Goal: Check status: Check status

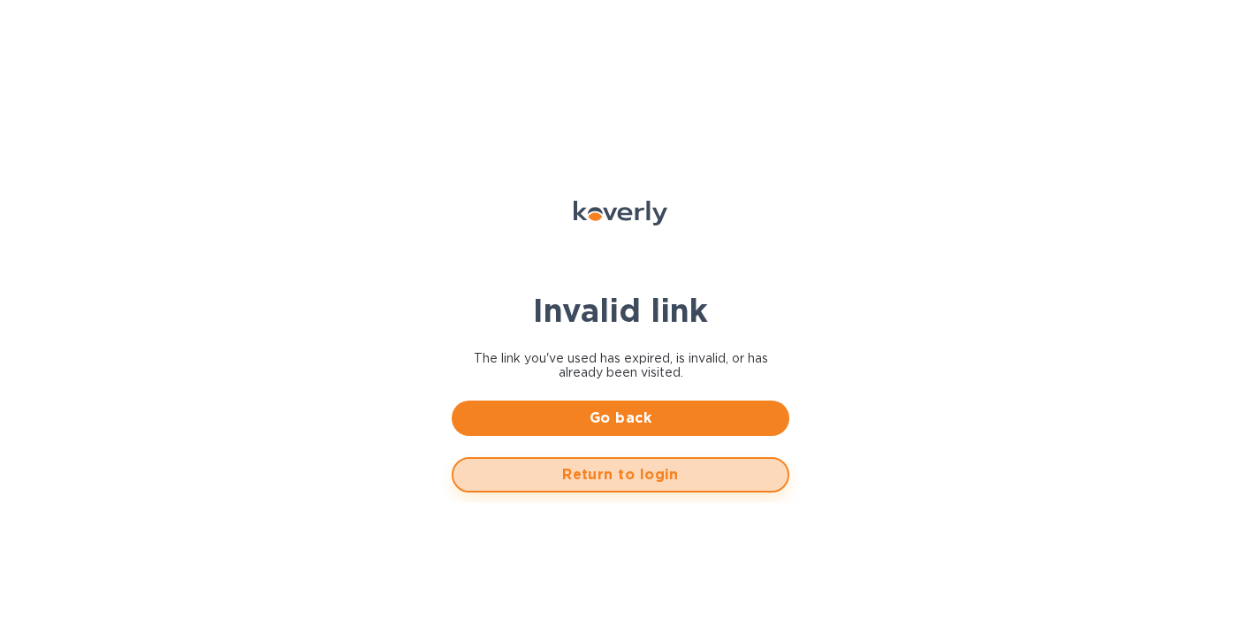
click at [597, 466] on span "Return to login" at bounding box center [621, 474] width 306 height 21
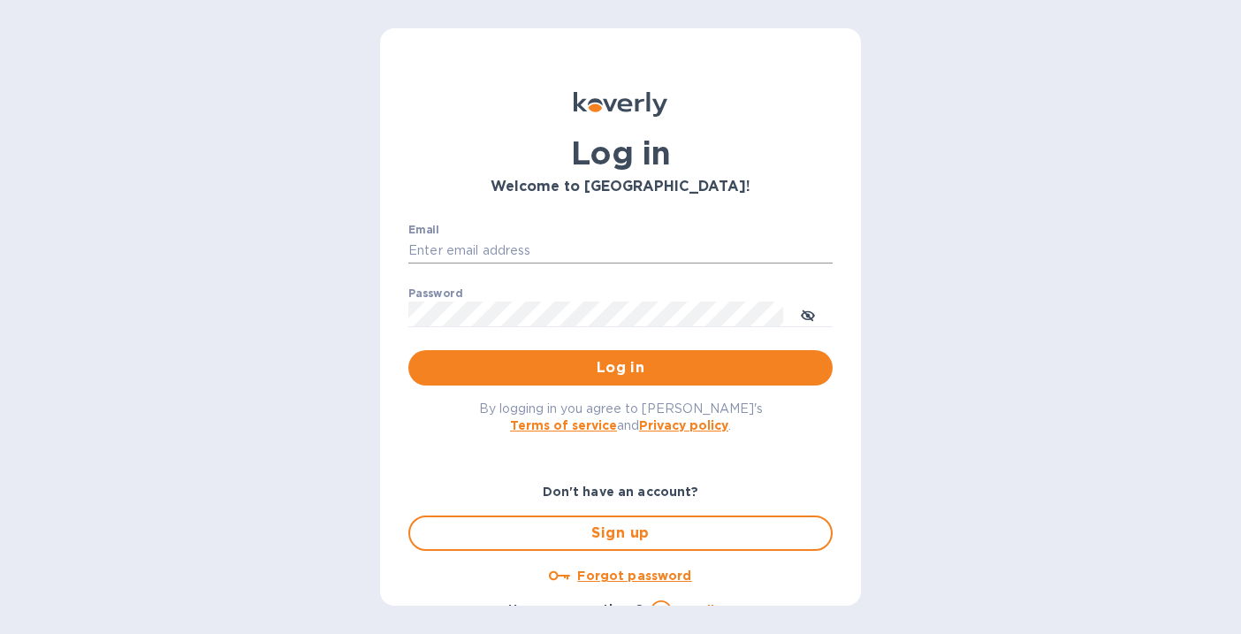
type input "[EMAIL_ADDRESS][DOMAIN_NAME]"
click at [590, 385] on div "By logging in you agree to Koverly's Terms of service and Privacy policy ." at bounding box center [620, 416] width 453 height 62
click at [590, 376] on span "Log in" at bounding box center [620, 367] width 396 height 21
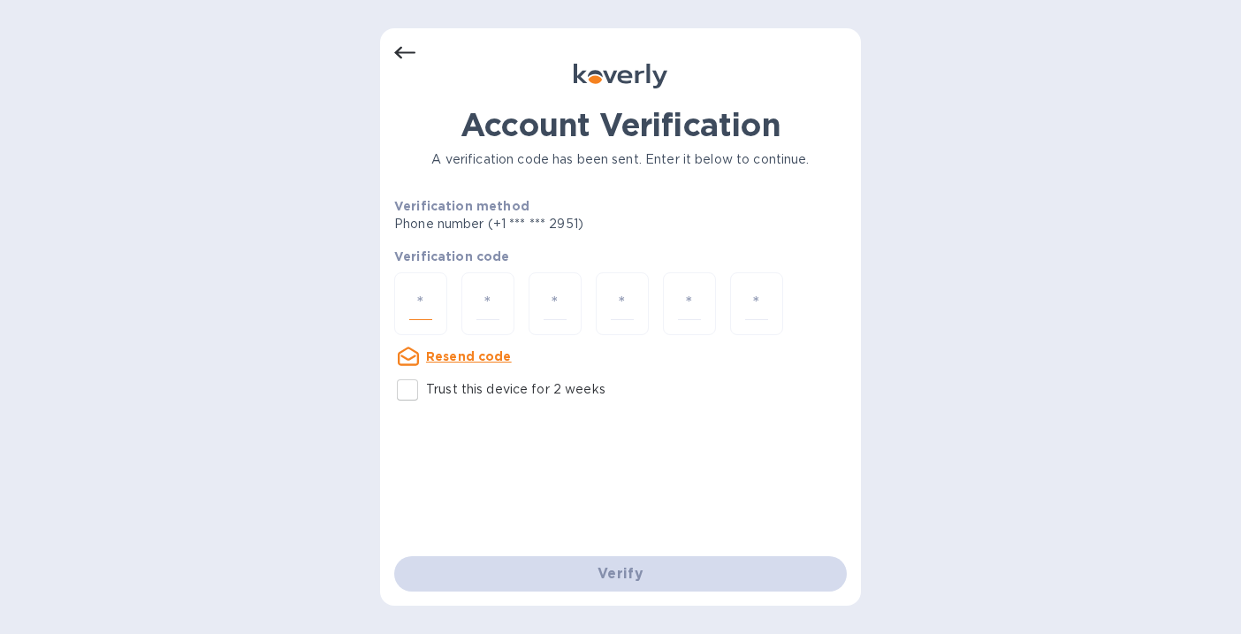
click at [415, 292] on input "number" at bounding box center [420, 303] width 23 height 33
type input "6"
type input "4"
type input "8"
type input "3"
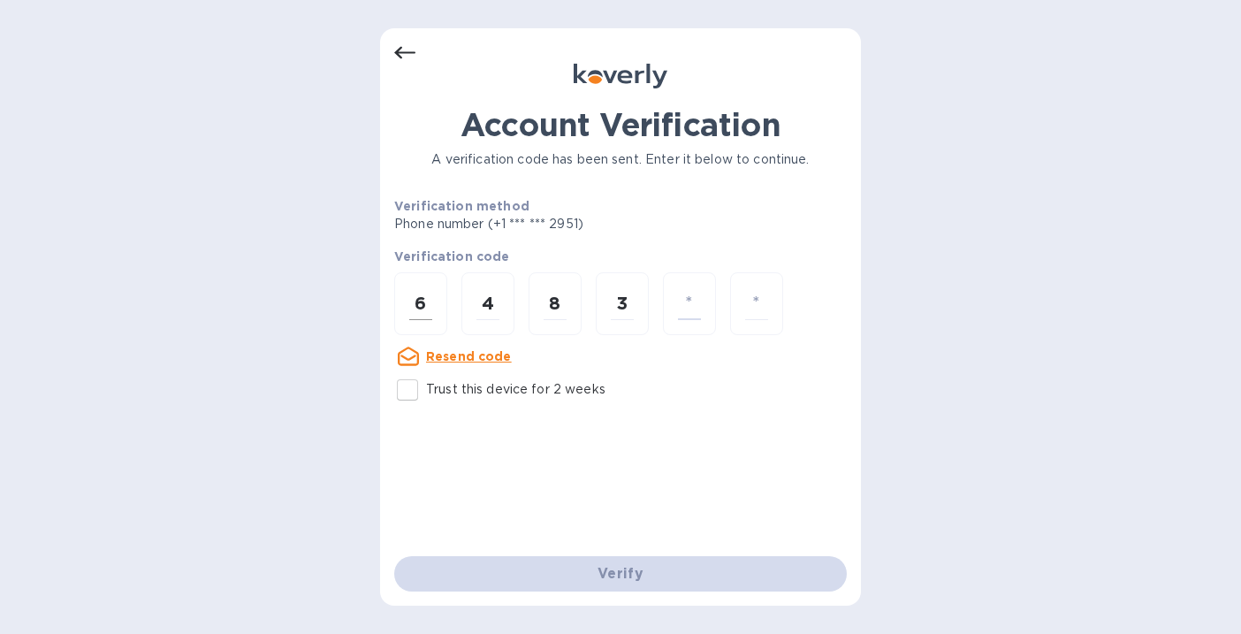
type input "6"
type input "1"
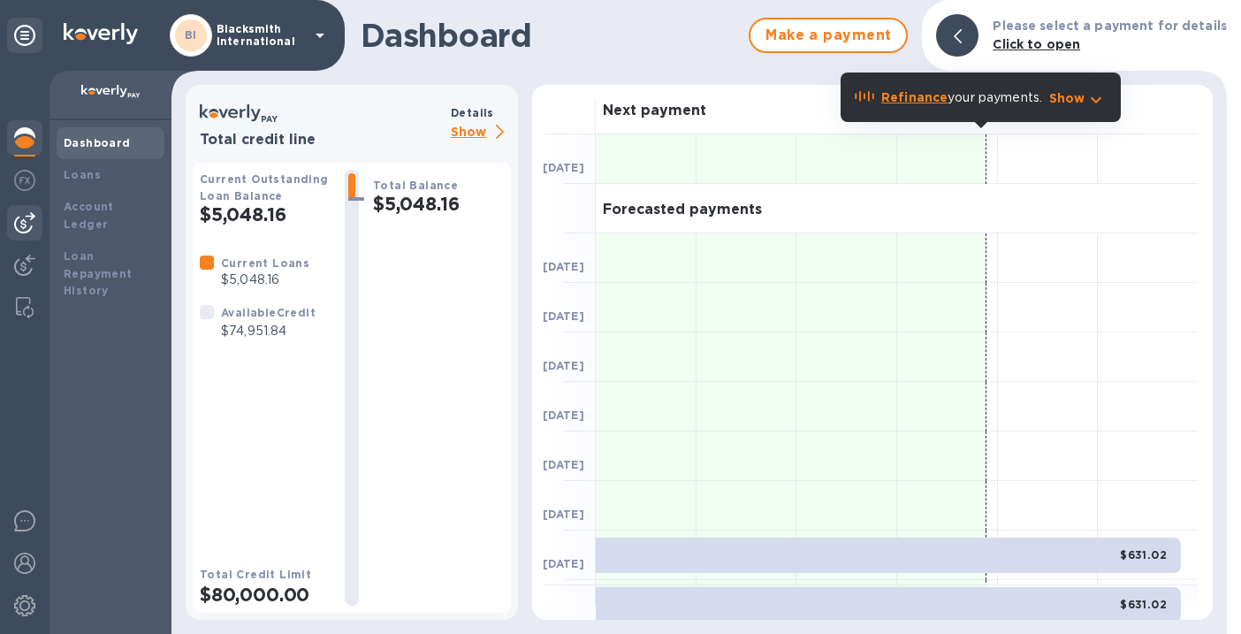
click at [23, 220] on img at bounding box center [24, 222] width 21 height 21
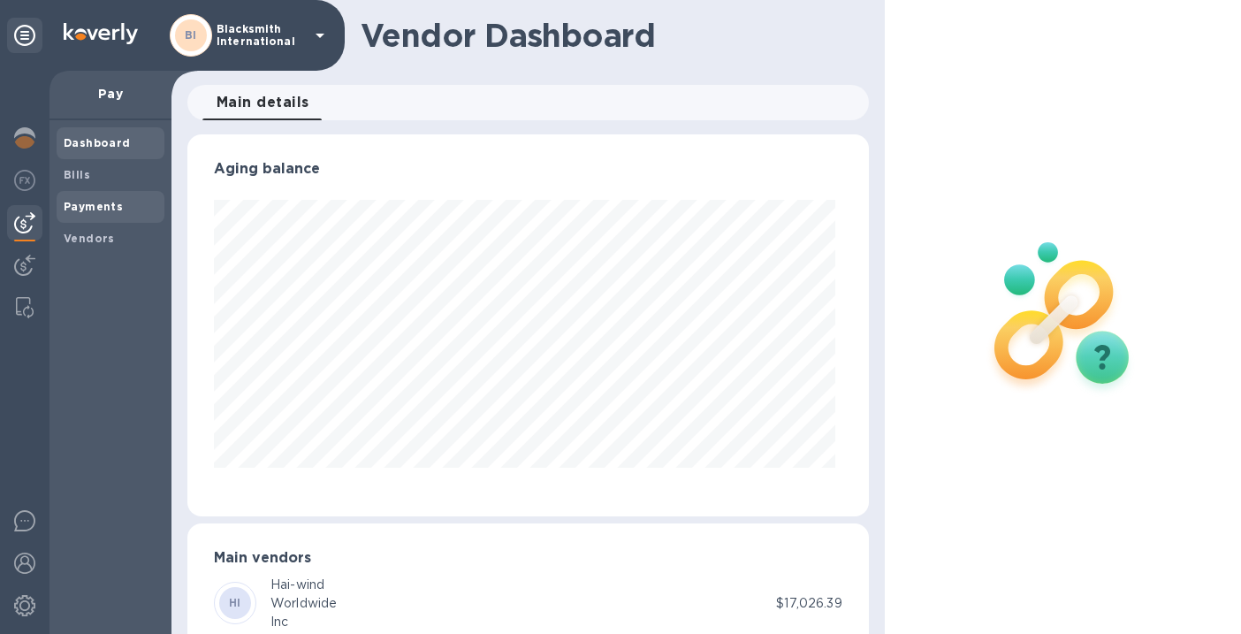
scroll to position [382, 674]
click at [89, 213] on span "Payments" at bounding box center [93, 207] width 59 height 18
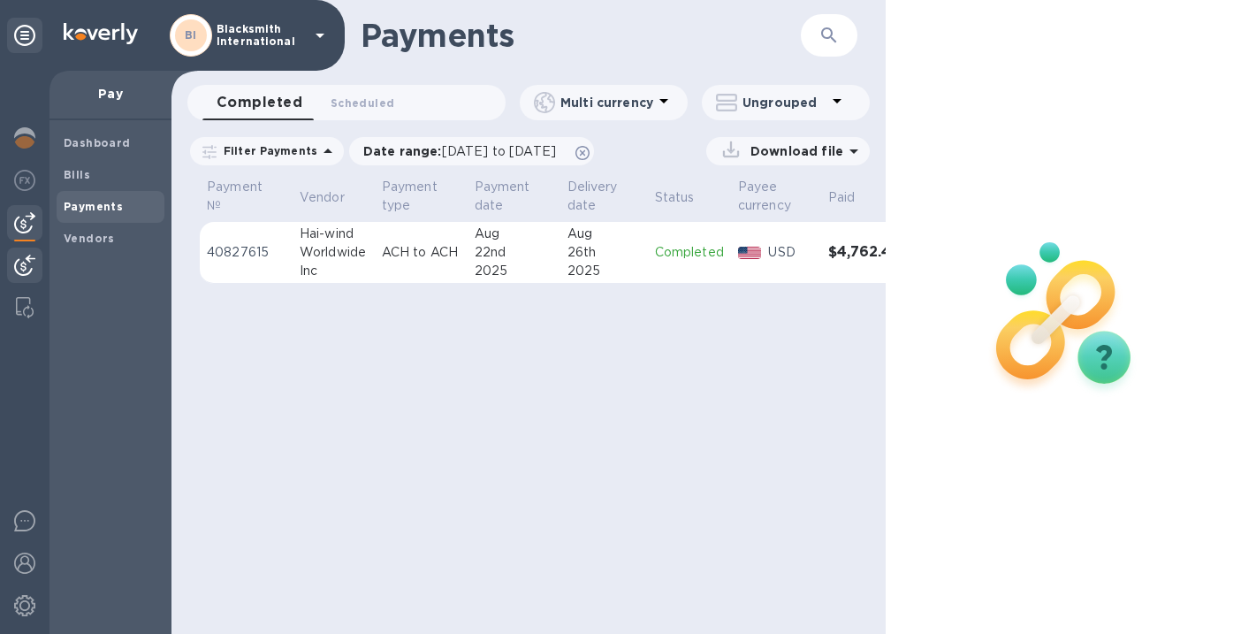
click at [21, 267] on img at bounding box center [24, 265] width 21 height 21
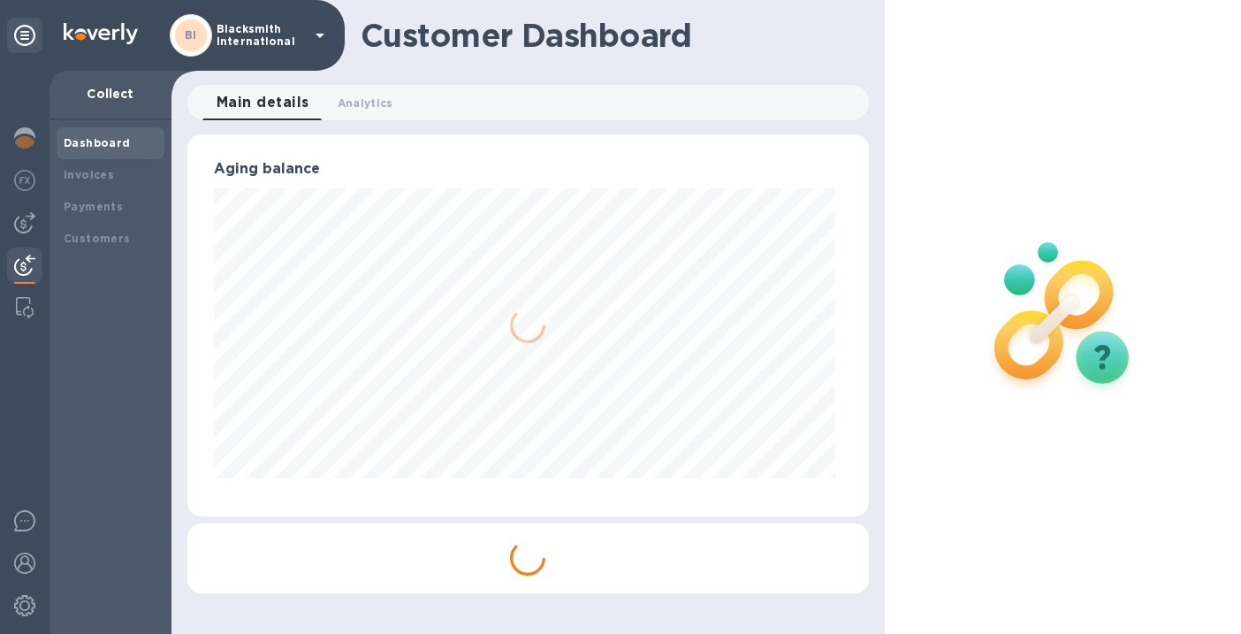
scroll to position [883466, 883174]
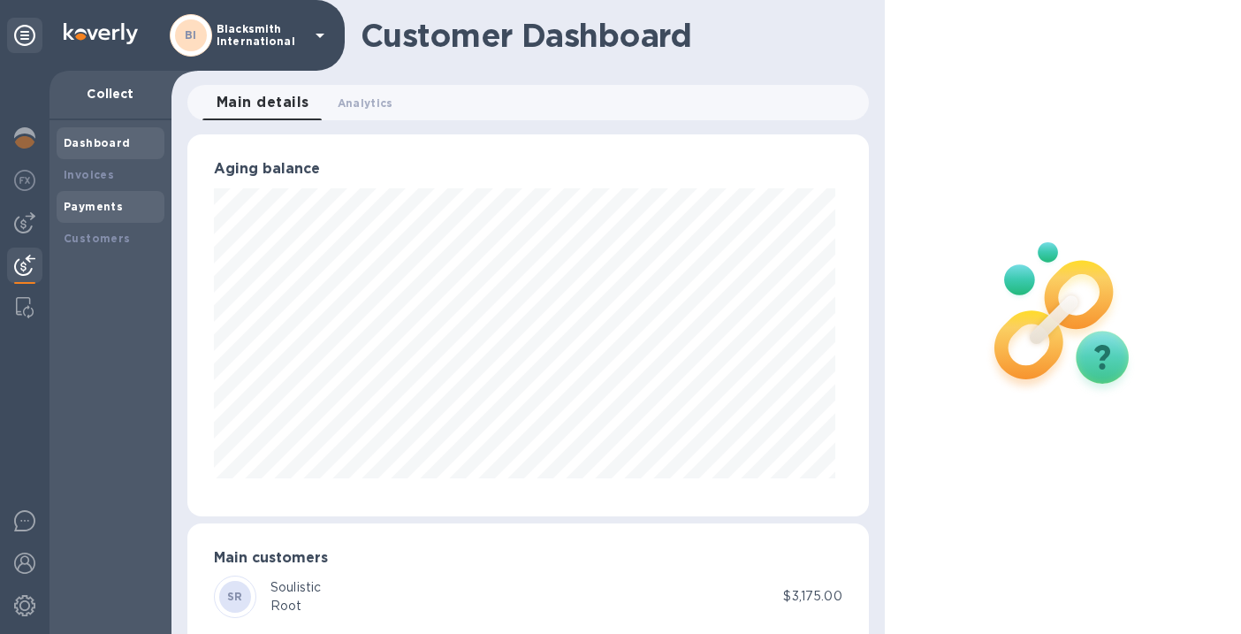
click at [118, 210] on div "Payments" at bounding box center [111, 207] width 94 height 18
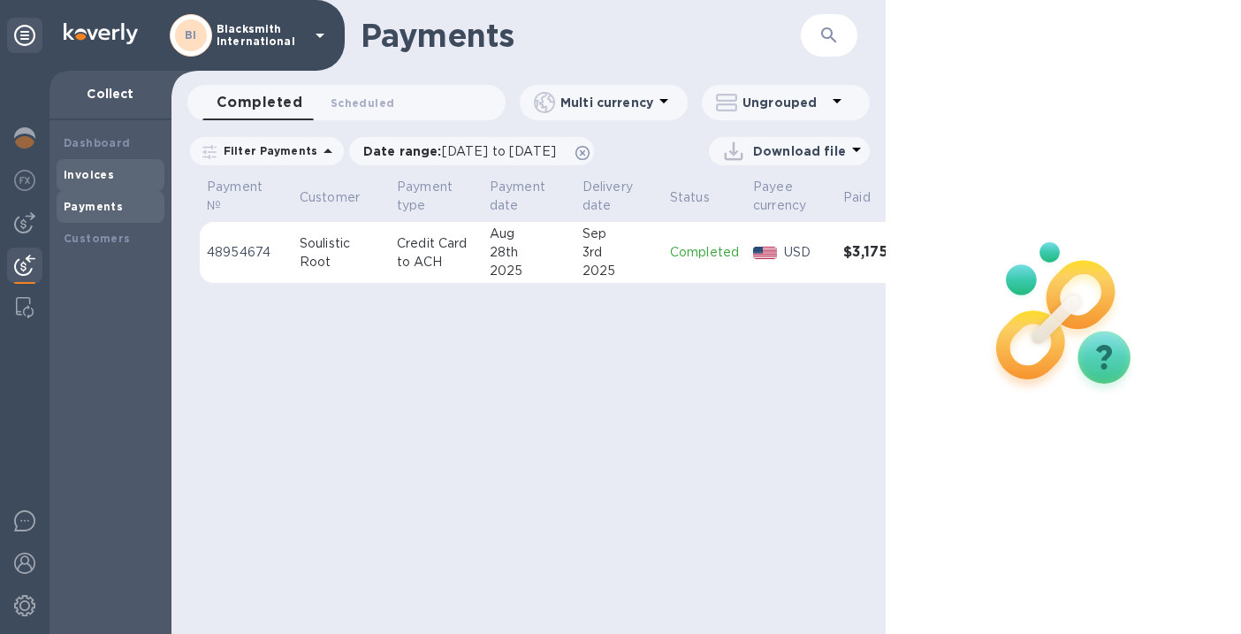
click at [86, 175] on b "Invoices" at bounding box center [89, 174] width 50 height 13
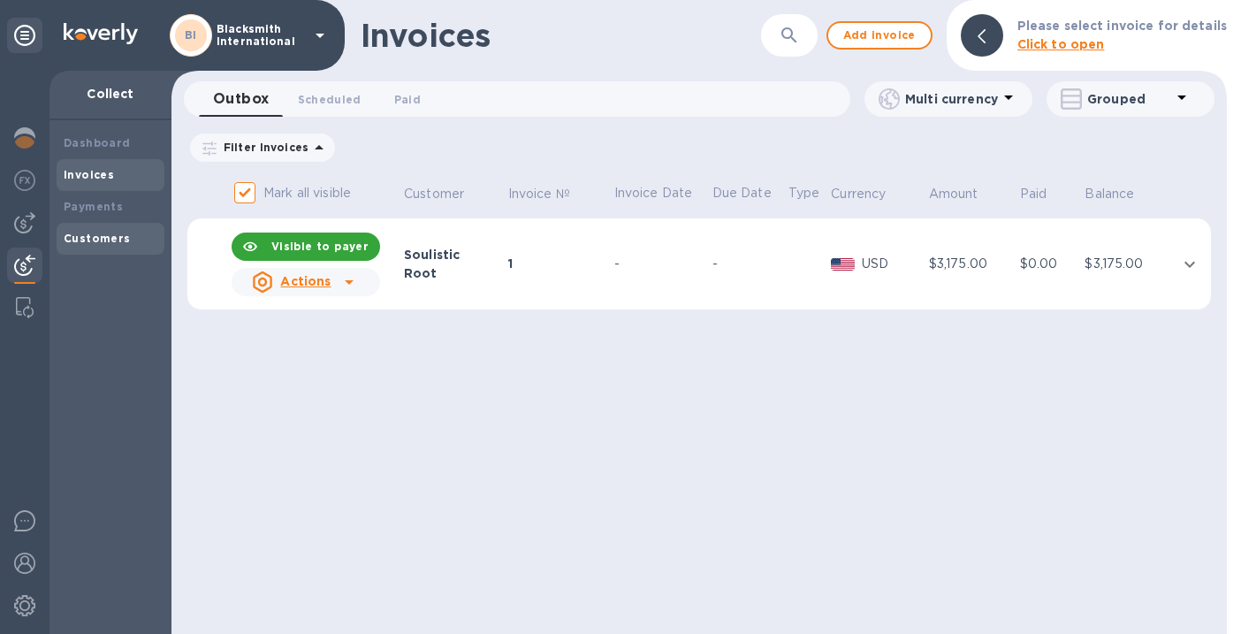
click at [78, 232] on b "Customers" at bounding box center [97, 238] width 67 height 13
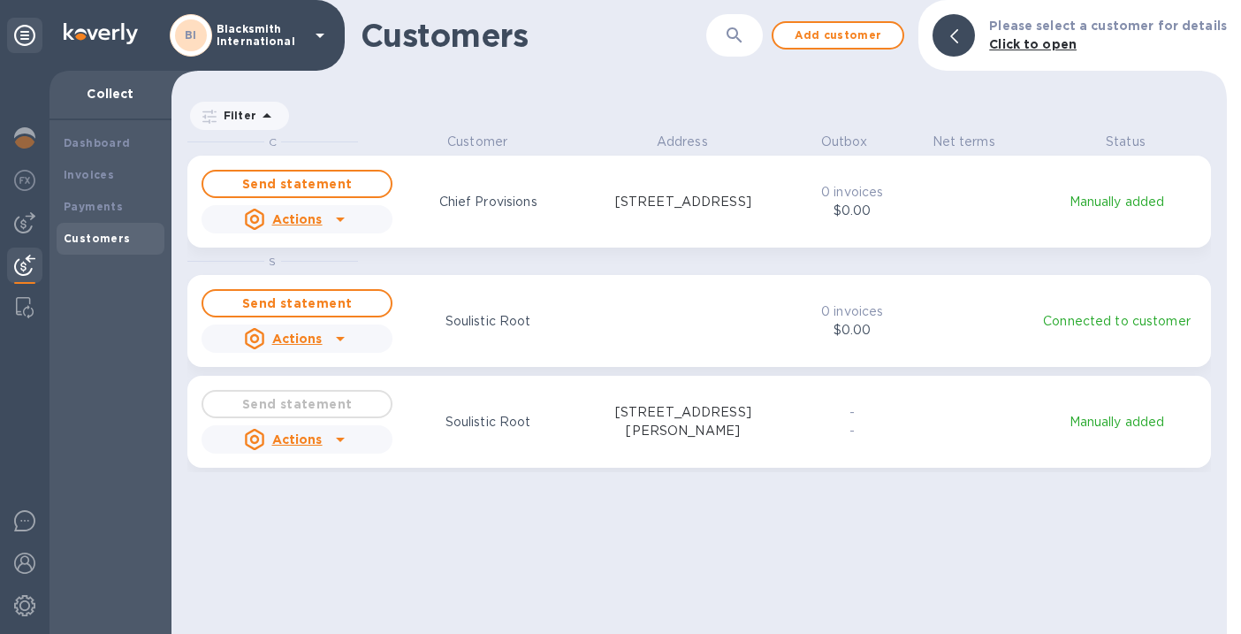
scroll to position [487, 1048]
click at [26, 136] on img at bounding box center [24, 137] width 21 height 21
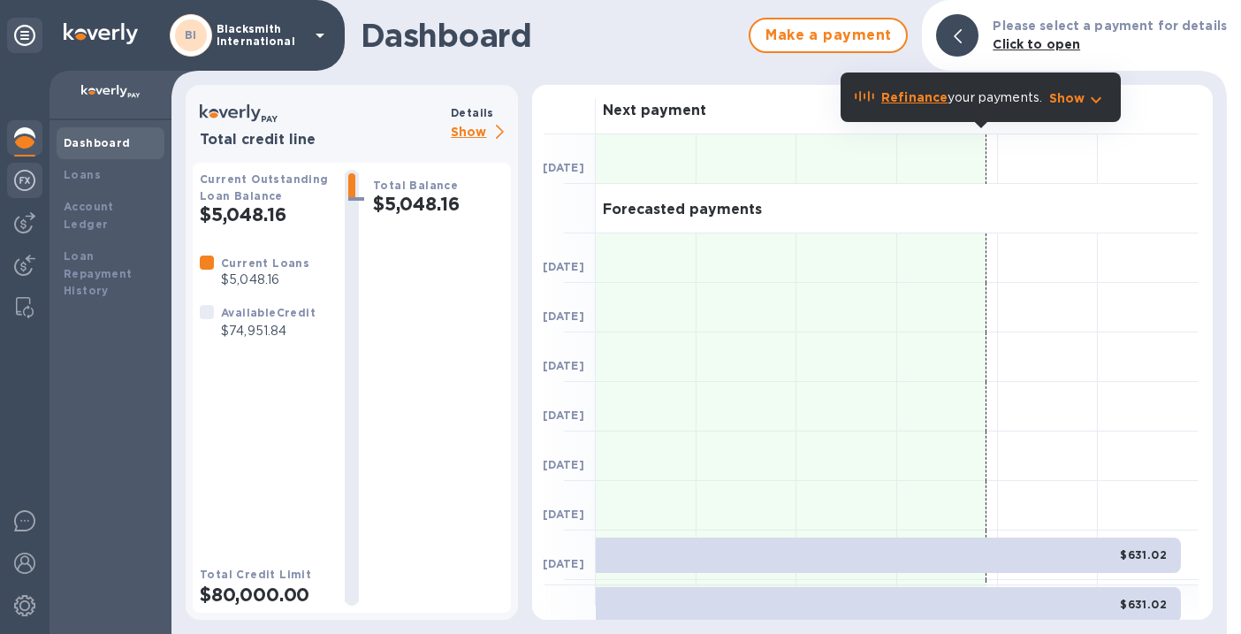
click at [26, 194] on div at bounding box center [24, 182] width 35 height 39
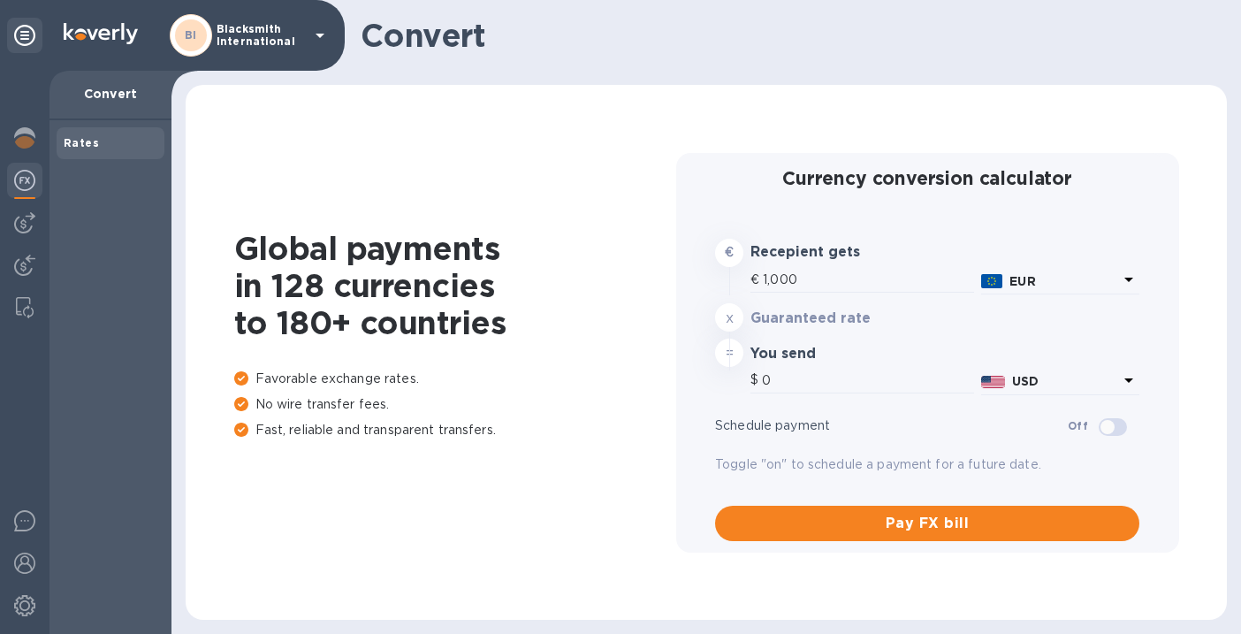
type input "1,171.04"
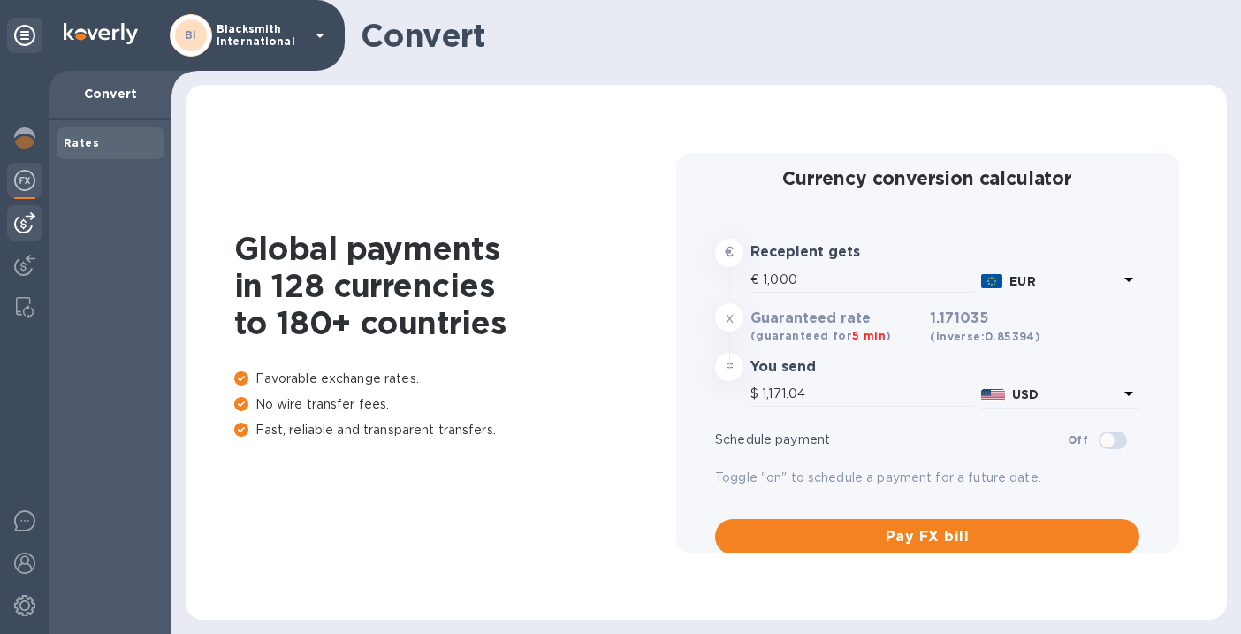
click at [27, 234] on div at bounding box center [24, 222] width 35 height 35
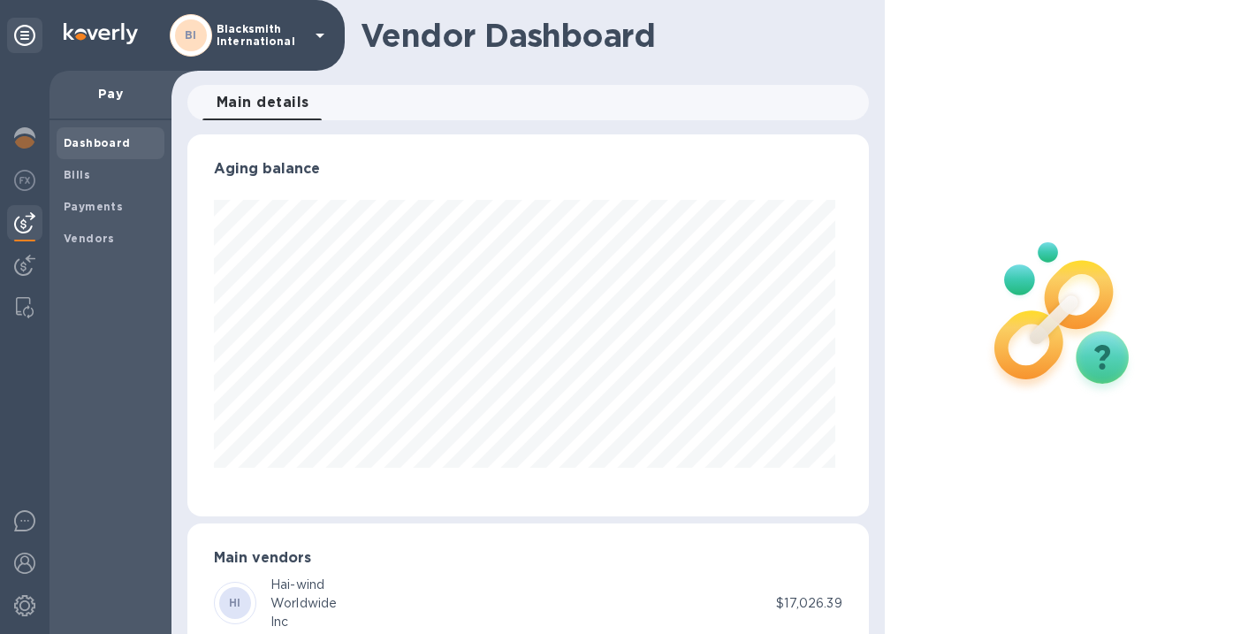
scroll to position [382, 674]
click at [26, 263] on img at bounding box center [24, 265] width 21 height 21
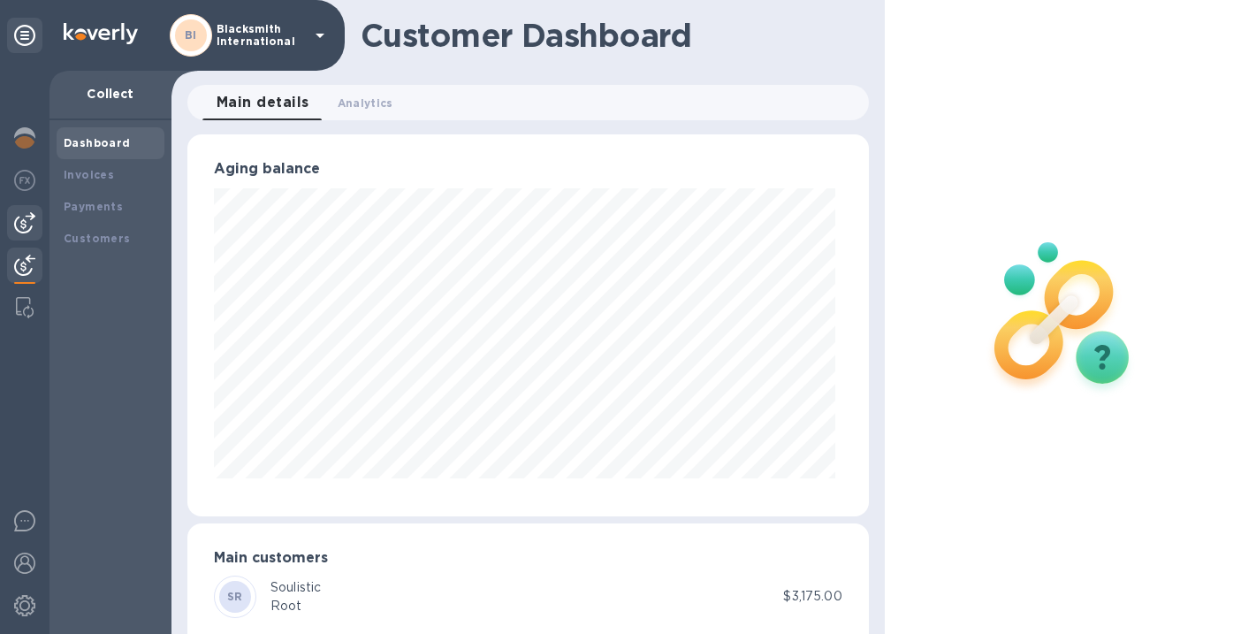
click at [20, 222] on img at bounding box center [24, 222] width 21 height 21
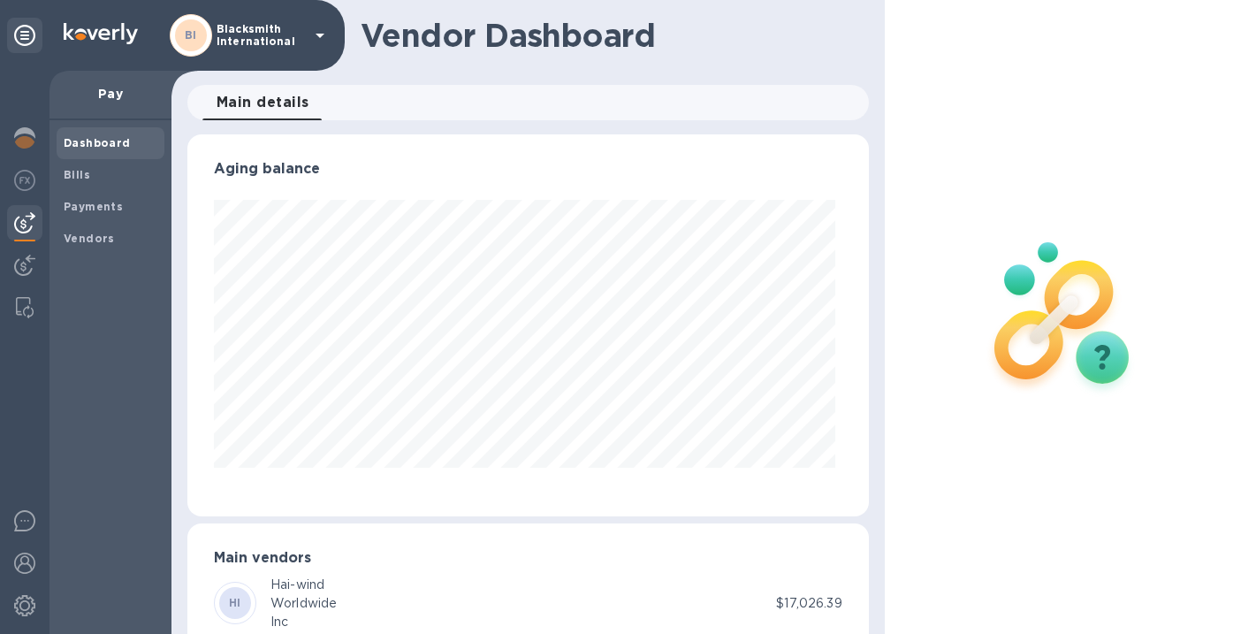
scroll to position [382, 674]
click at [24, 270] on img at bounding box center [24, 265] width 21 height 21
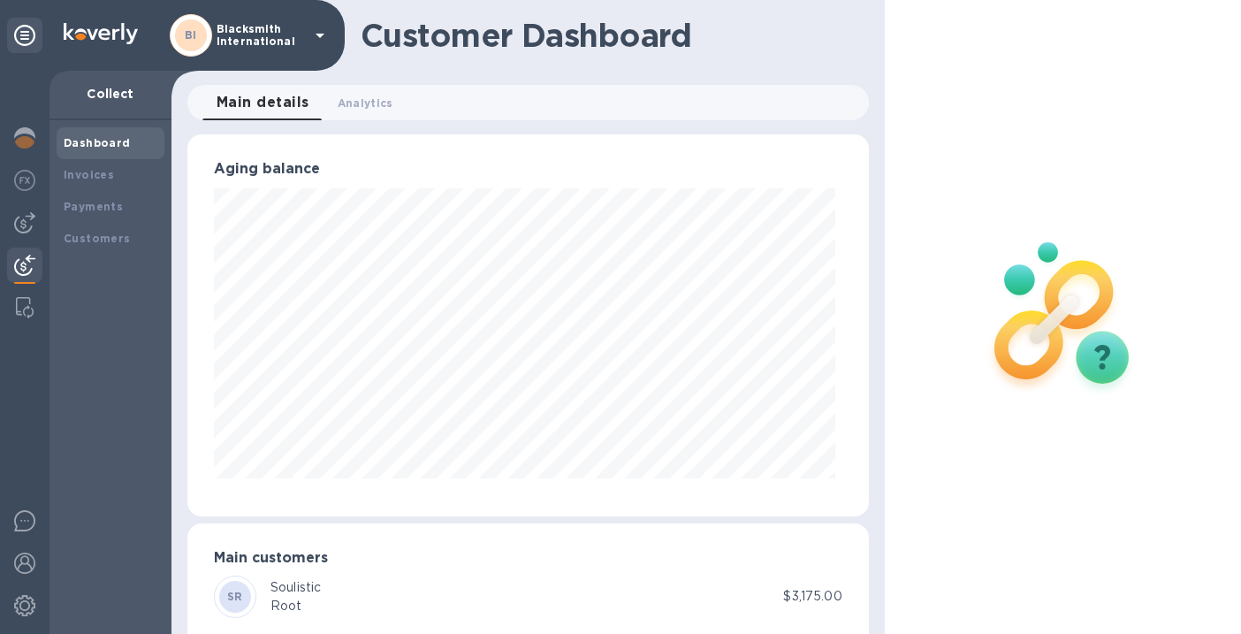
scroll to position [382, 674]
click at [114, 239] on b "Customers" at bounding box center [97, 238] width 67 height 13
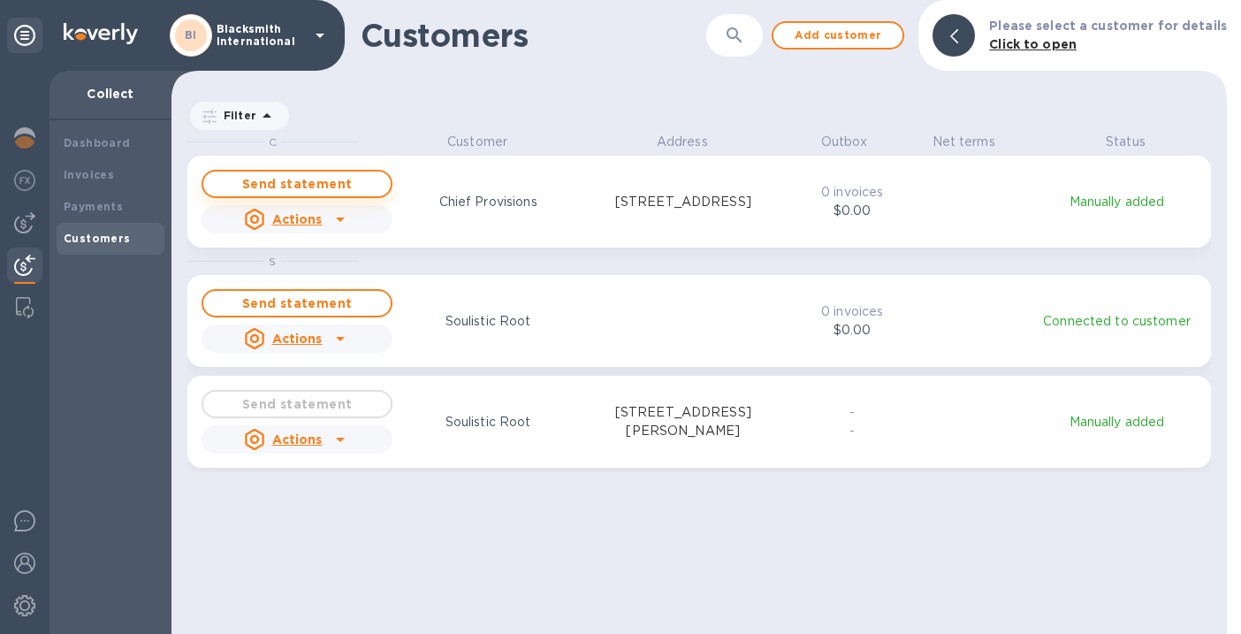
scroll to position [487, 1048]
click at [105, 195] on div "Payments" at bounding box center [111, 207] width 108 height 32
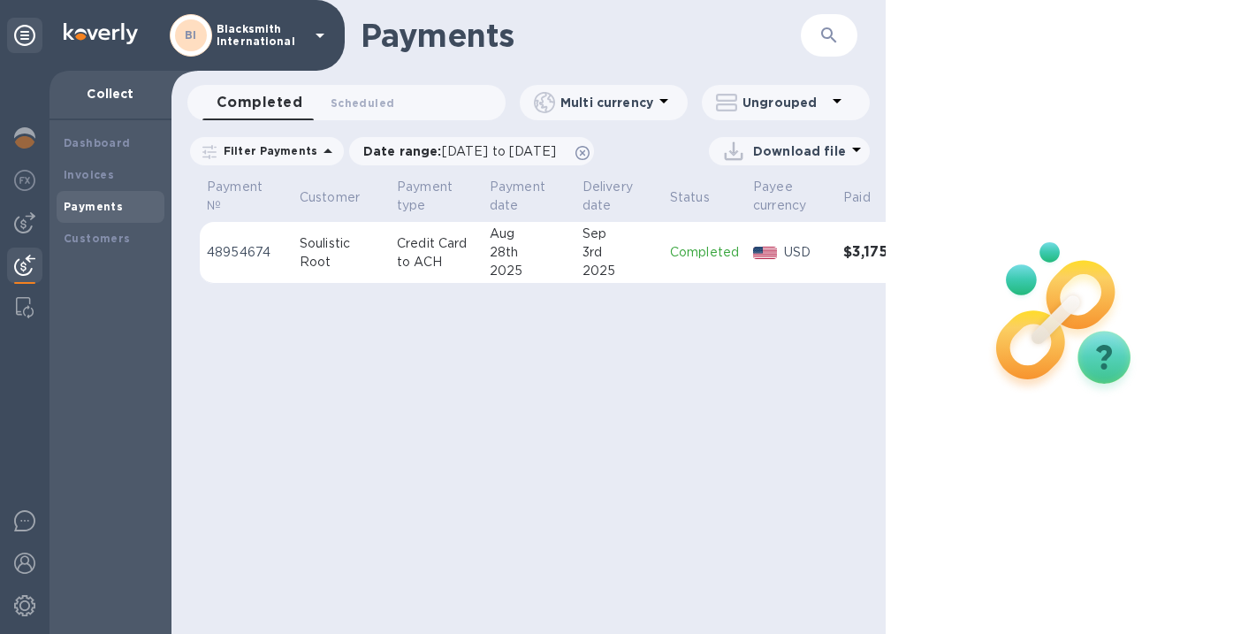
click at [568, 253] on td "[DATE]" at bounding box center [529, 253] width 93 height 62
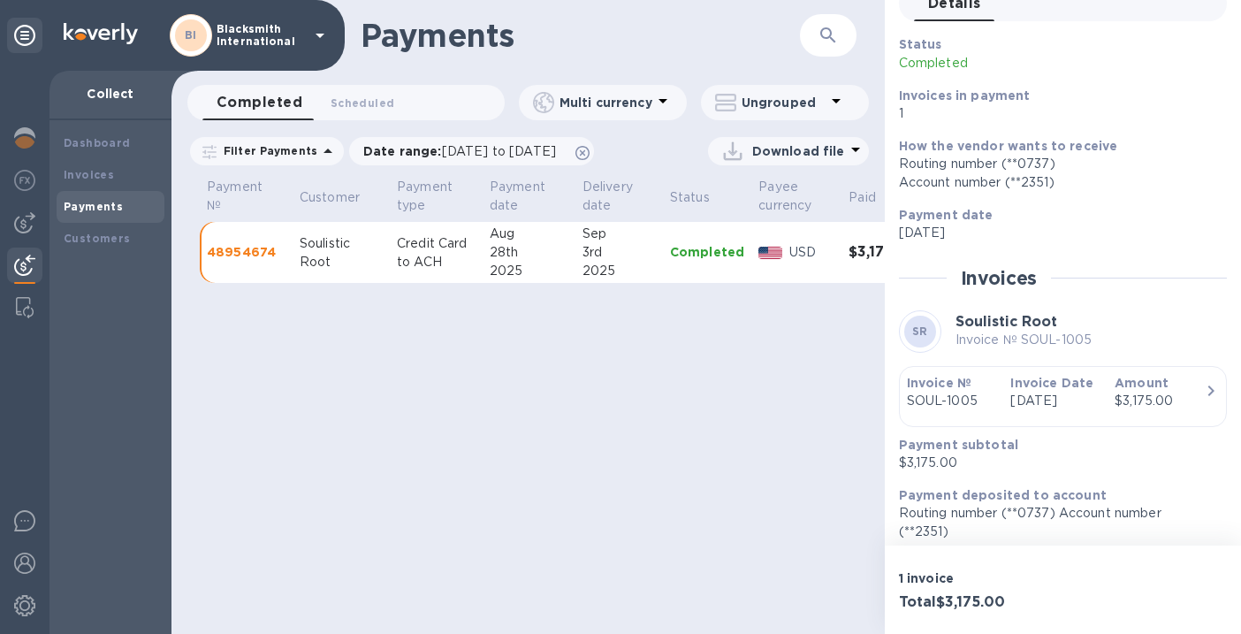
scroll to position [121, 0]
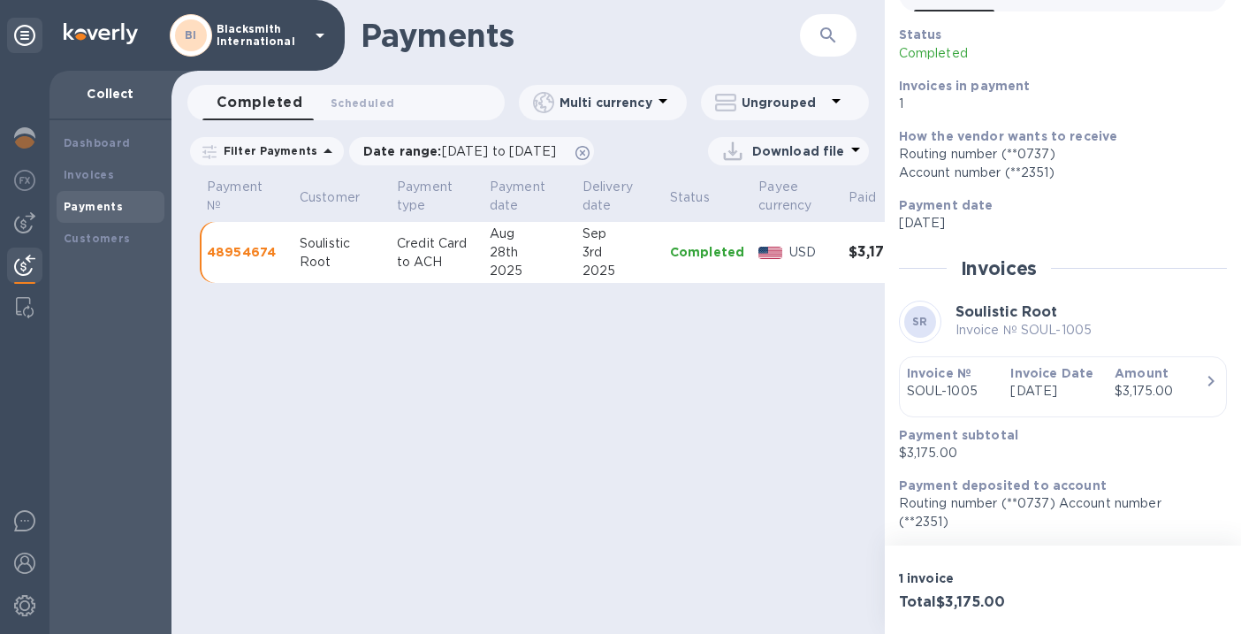
click at [1137, 387] on div "Amount $3,175.00" at bounding box center [1159, 382] width 104 height 50
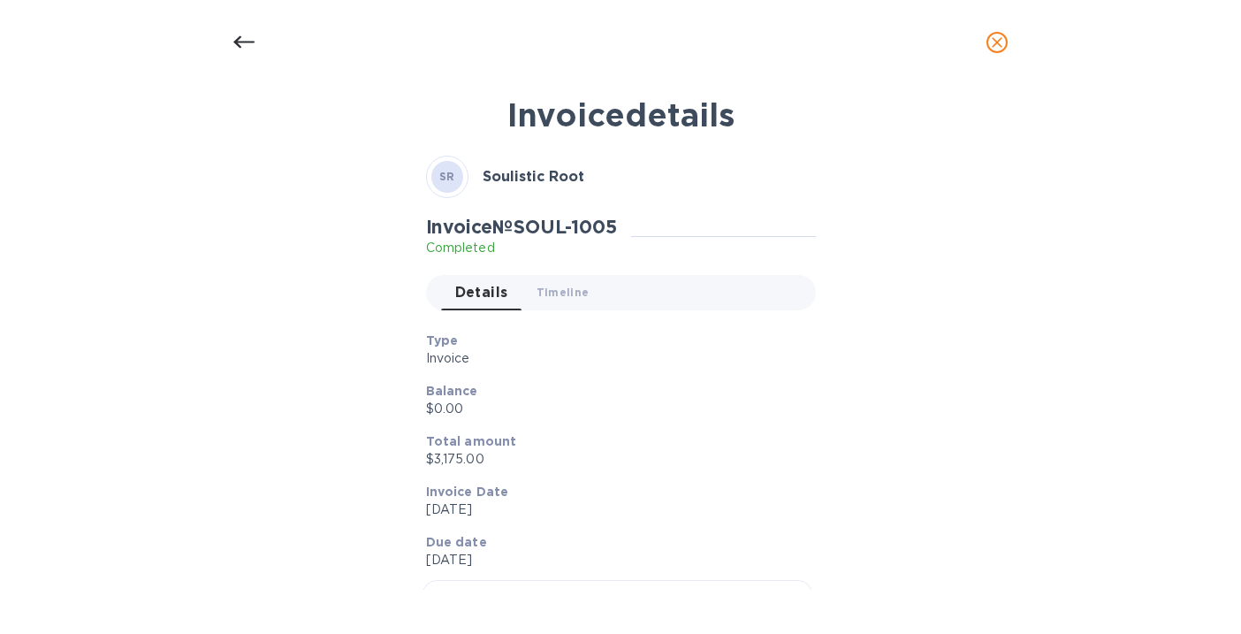
scroll to position [0, 0]
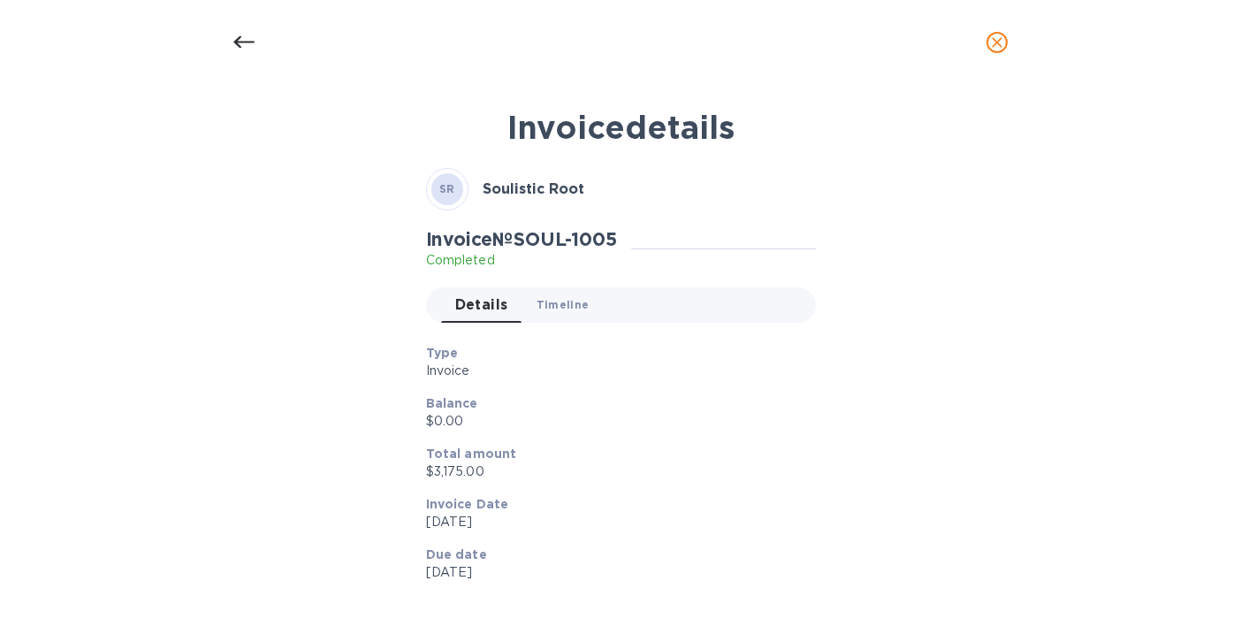
click at [563, 310] on span "Timeline 0" at bounding box center [562, 304] width 53 height 19
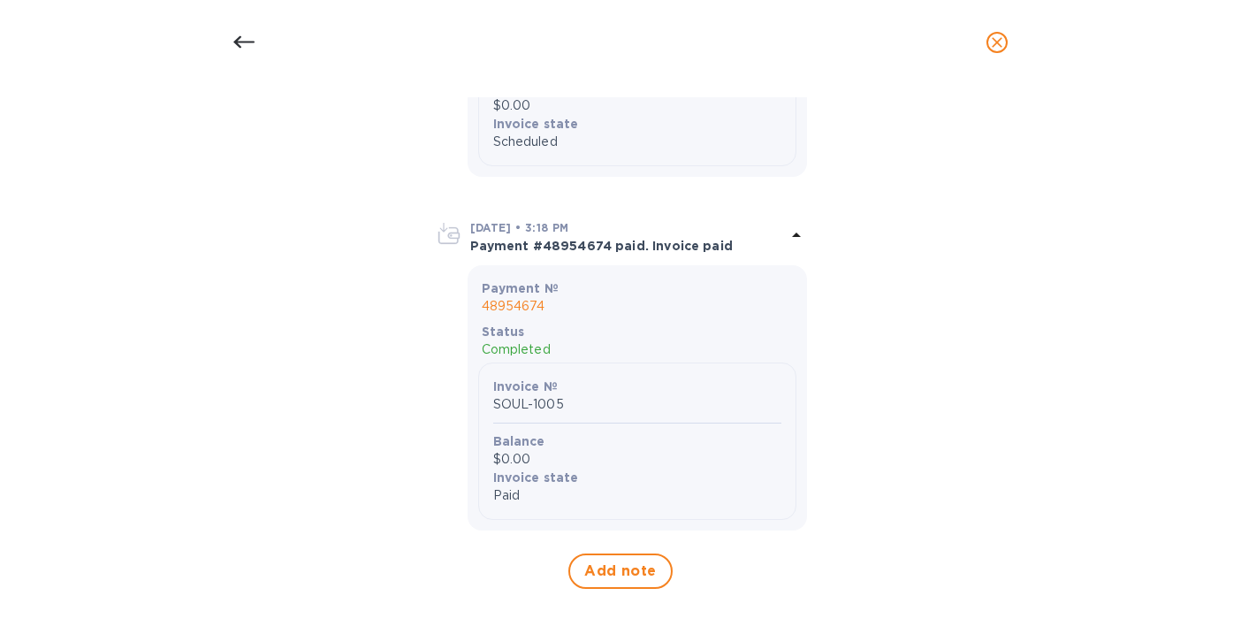
scroll to position [959, 0]
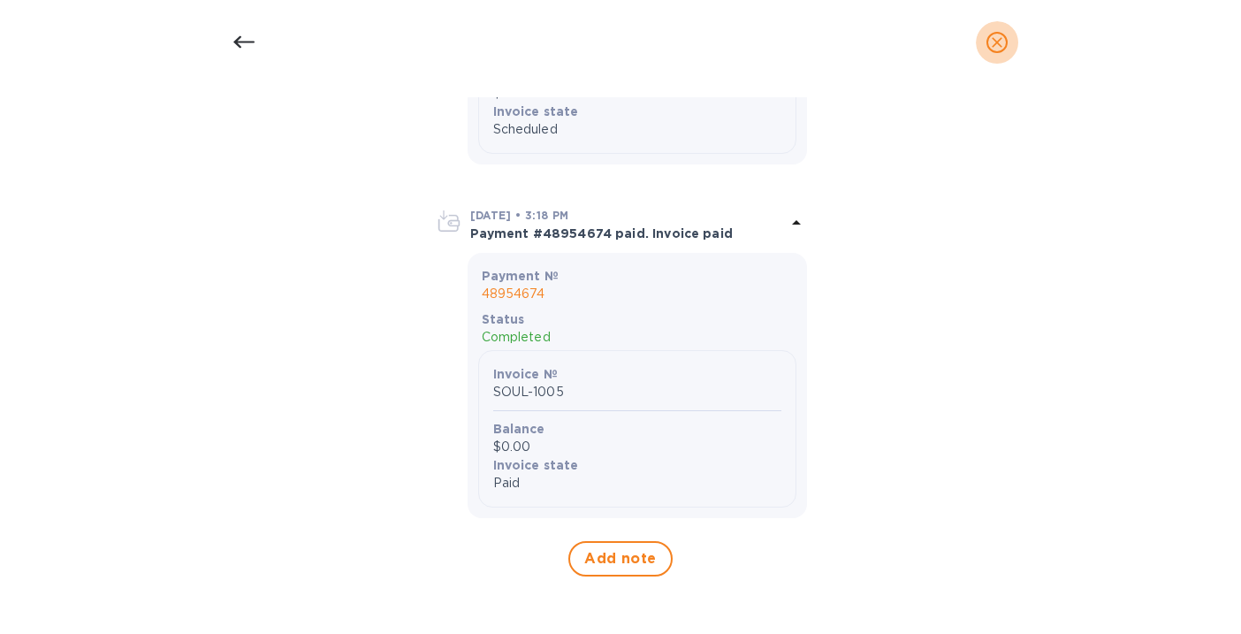
click at [1000, 45] on icon "close" at bounding box center [997, 42] width 11 height 11
